Goal: Task Accomplishment & Management: Manage account settings

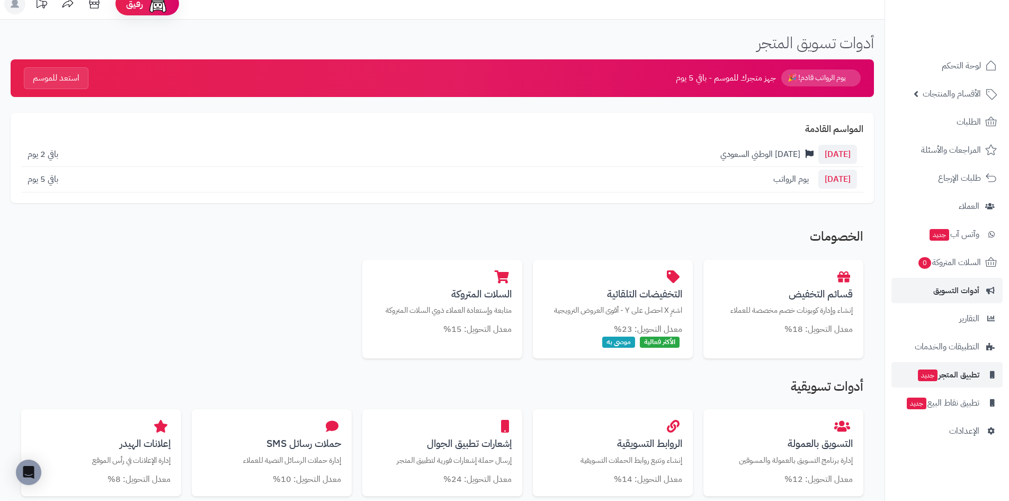
scroll to position [53, 0]
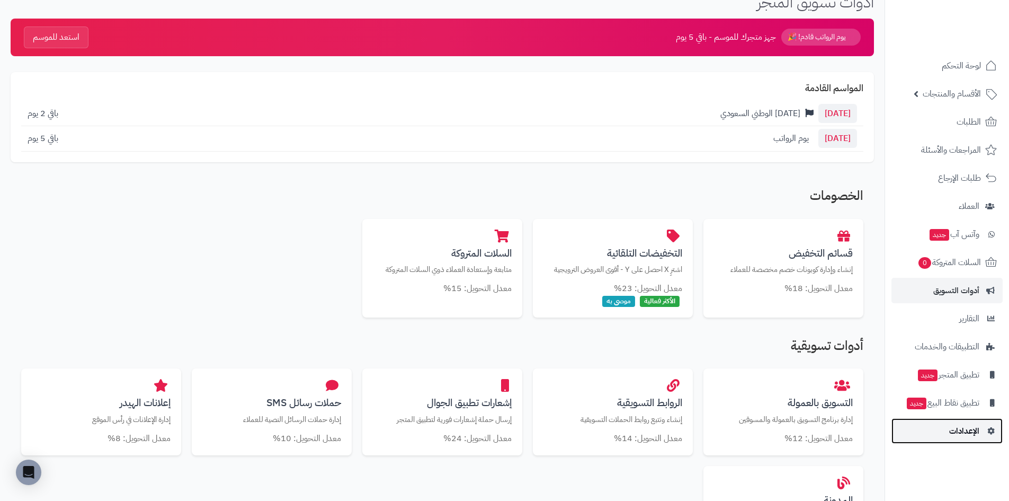
click at [971, 429] on span "الإعدادات" at bounding box center [964, 430] width 30 height 15
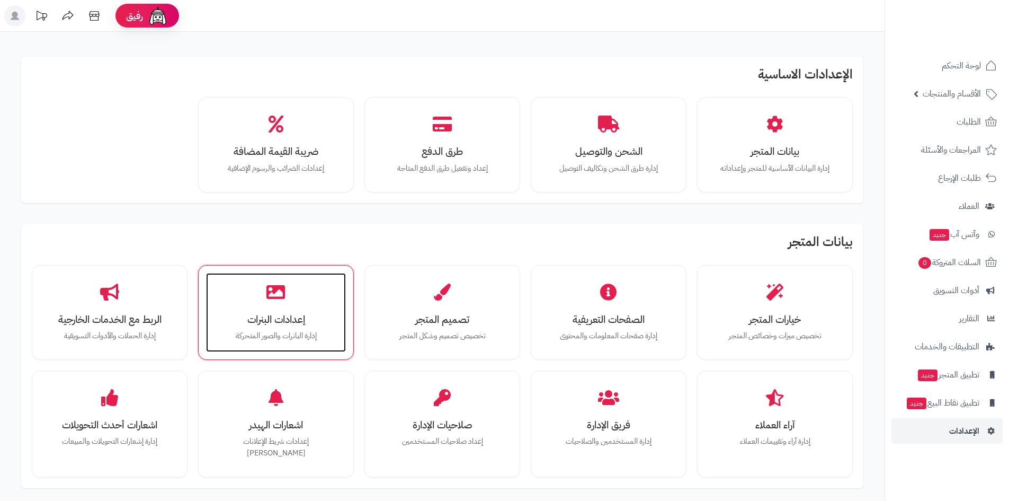
click at [248, 320] on h3 "إعدادات البنرات" at bounding box center [276, 319] width 119 height 11
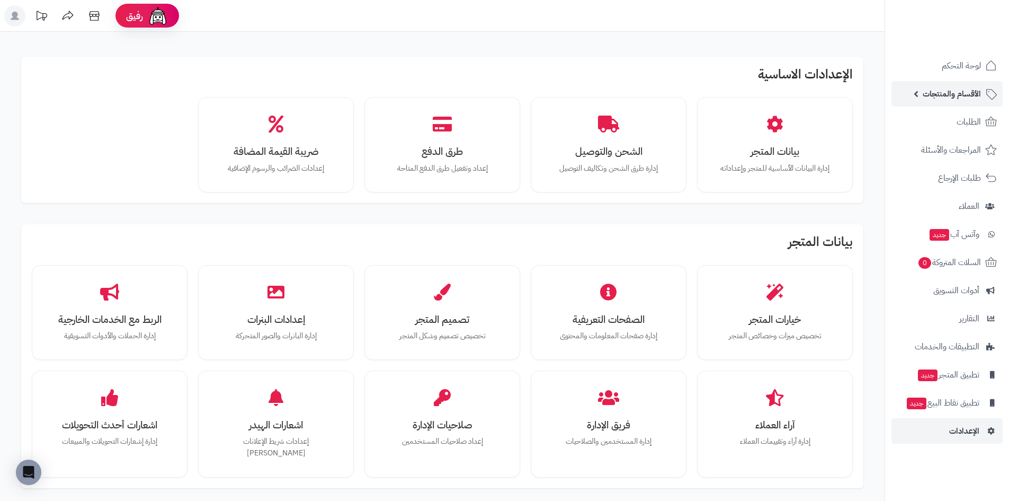
click at [962, 91] on span "الأقسام والمنتجات" at bounding box center [952, 93] width 58 height 15
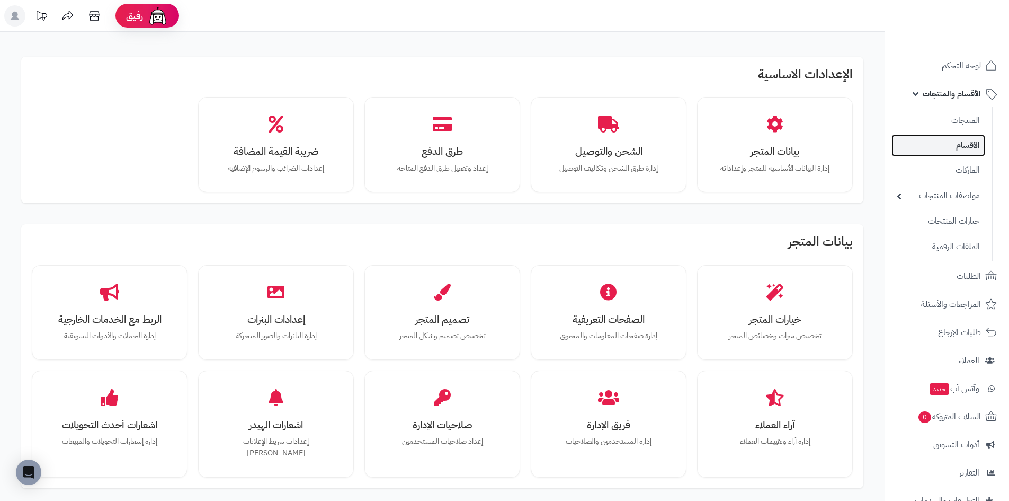
click at [965, 147] on link "الأقسام" at bounding box center [939, 146] width 94 height 22
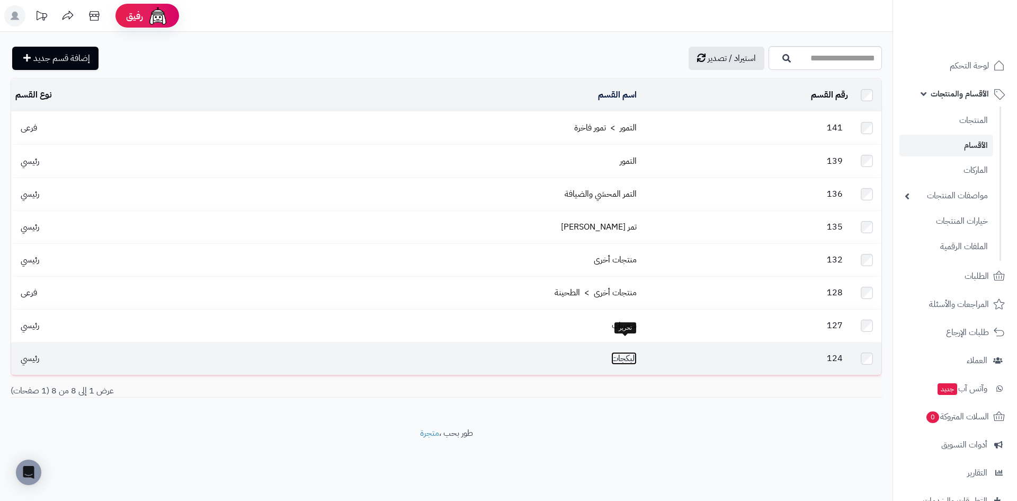
click at [629, 352] on link "البكجات" at bounding box center [623, 358] width 25 height 13
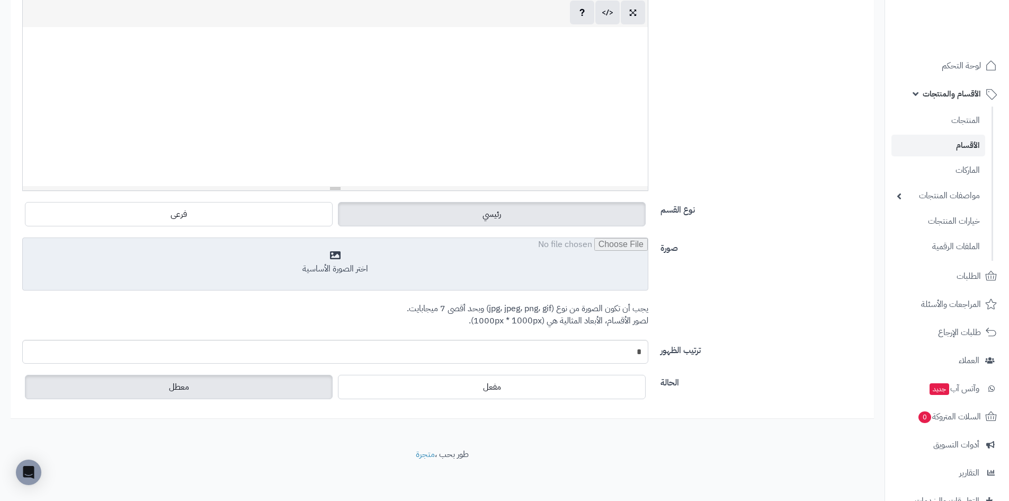
scroll to position [245, 0]
click at [362, 250] on input "file" at bounding box center [335, 263] width 625 height 53
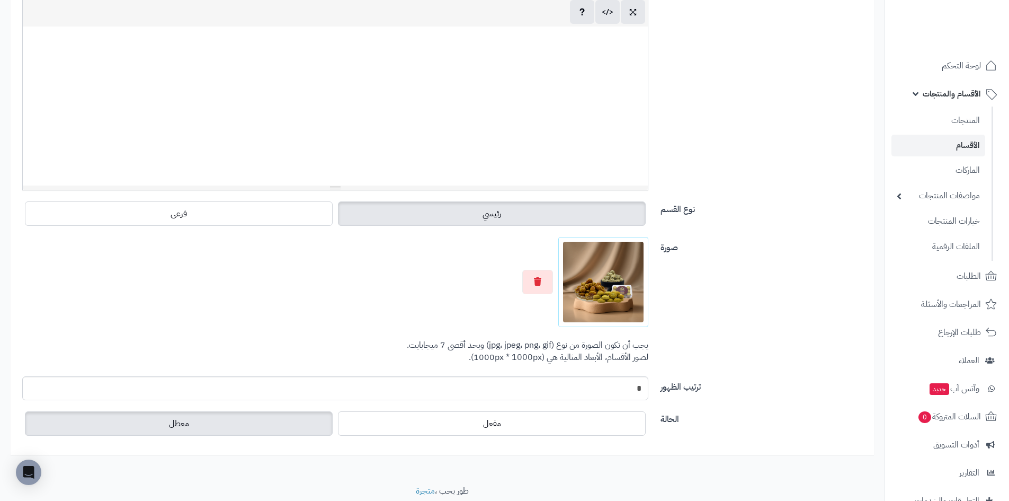
scroll to position [282, 0]
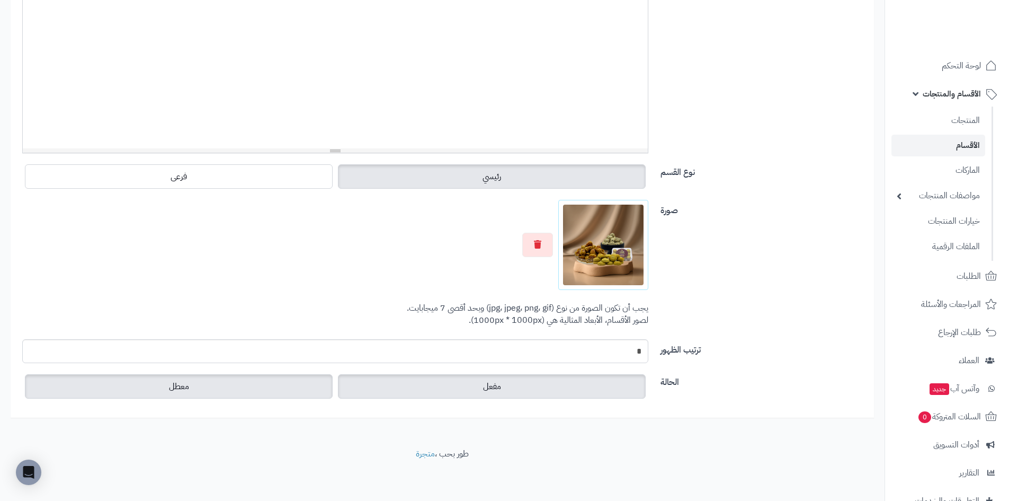
click at [483, 388] on span "مفعل" at bounding box center [492, 386] width 18 height 13
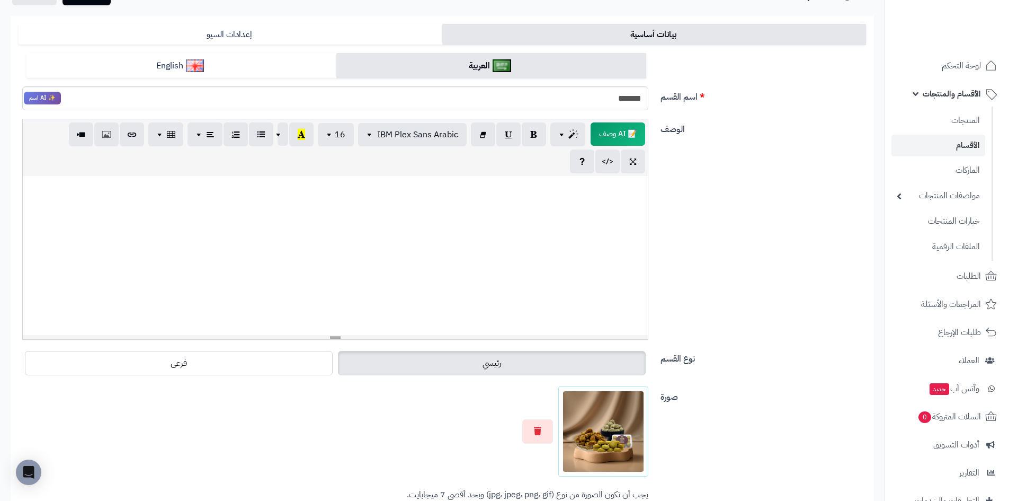
scroll to position [17, 0]
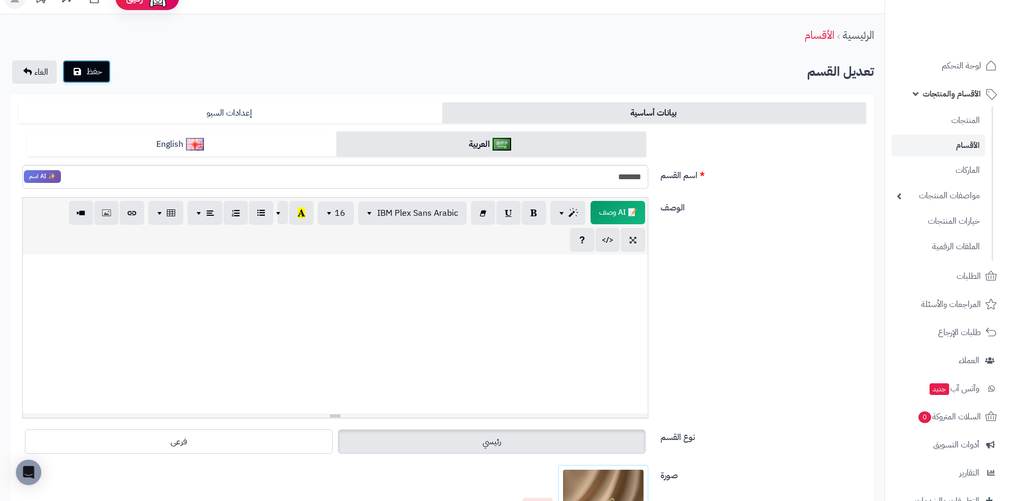
click at [88, 75] on span "حفظ" at bounding box center [94, 71] width 16 height 13
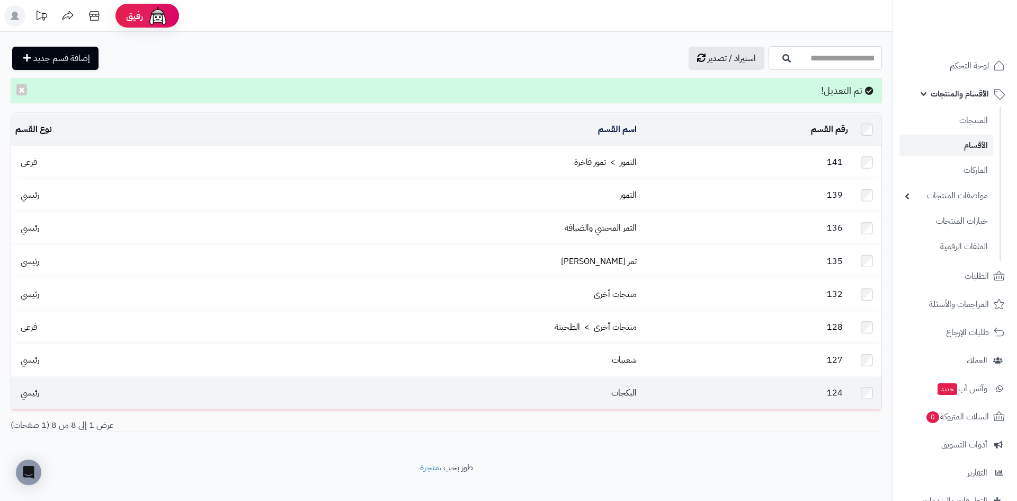
click at [629, 377] on td "البكجات" at bounding box center [430, 393] width 421 height 32
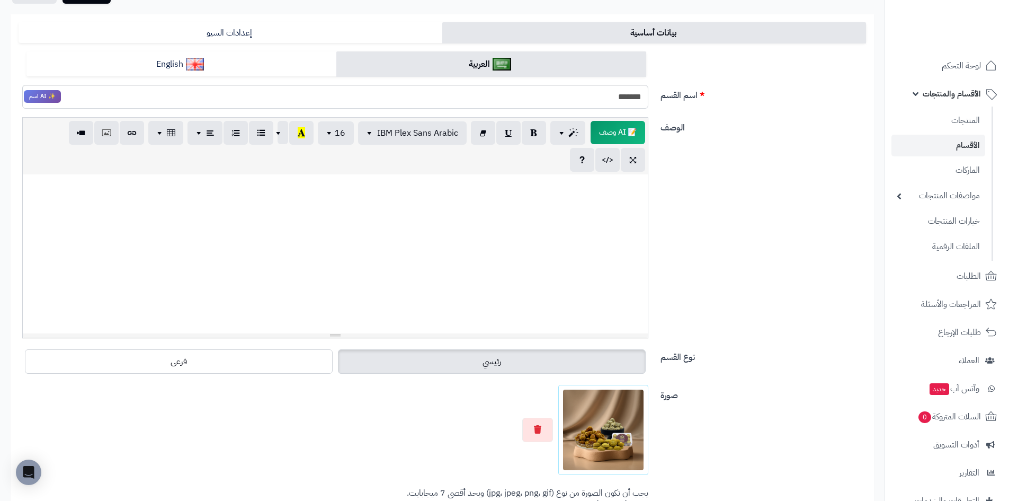
scroll to position [159, 0]
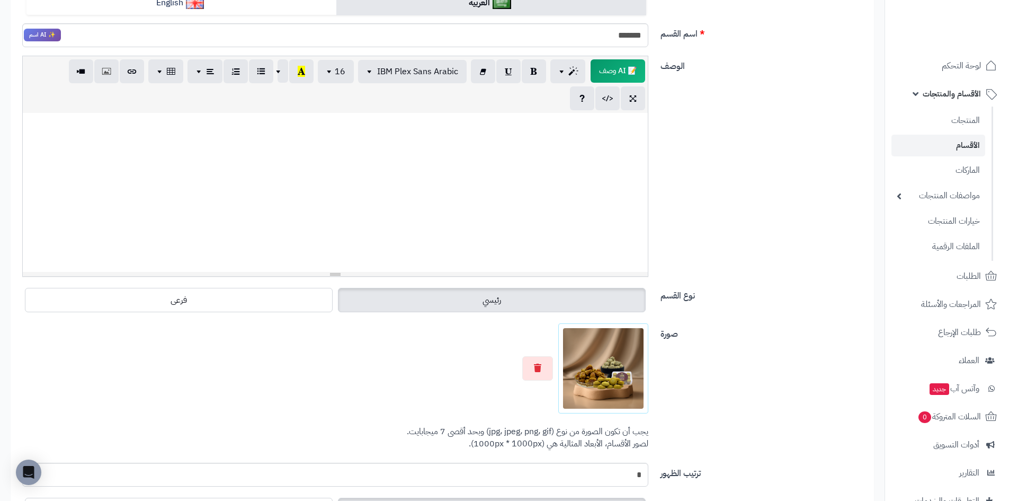
click at [604, 372] on img at bounding box center [603, 368] width 81 height 81
click at [612, 357] on img at bounding box center [603, 368] width 81 height 81
